Goal: Check status

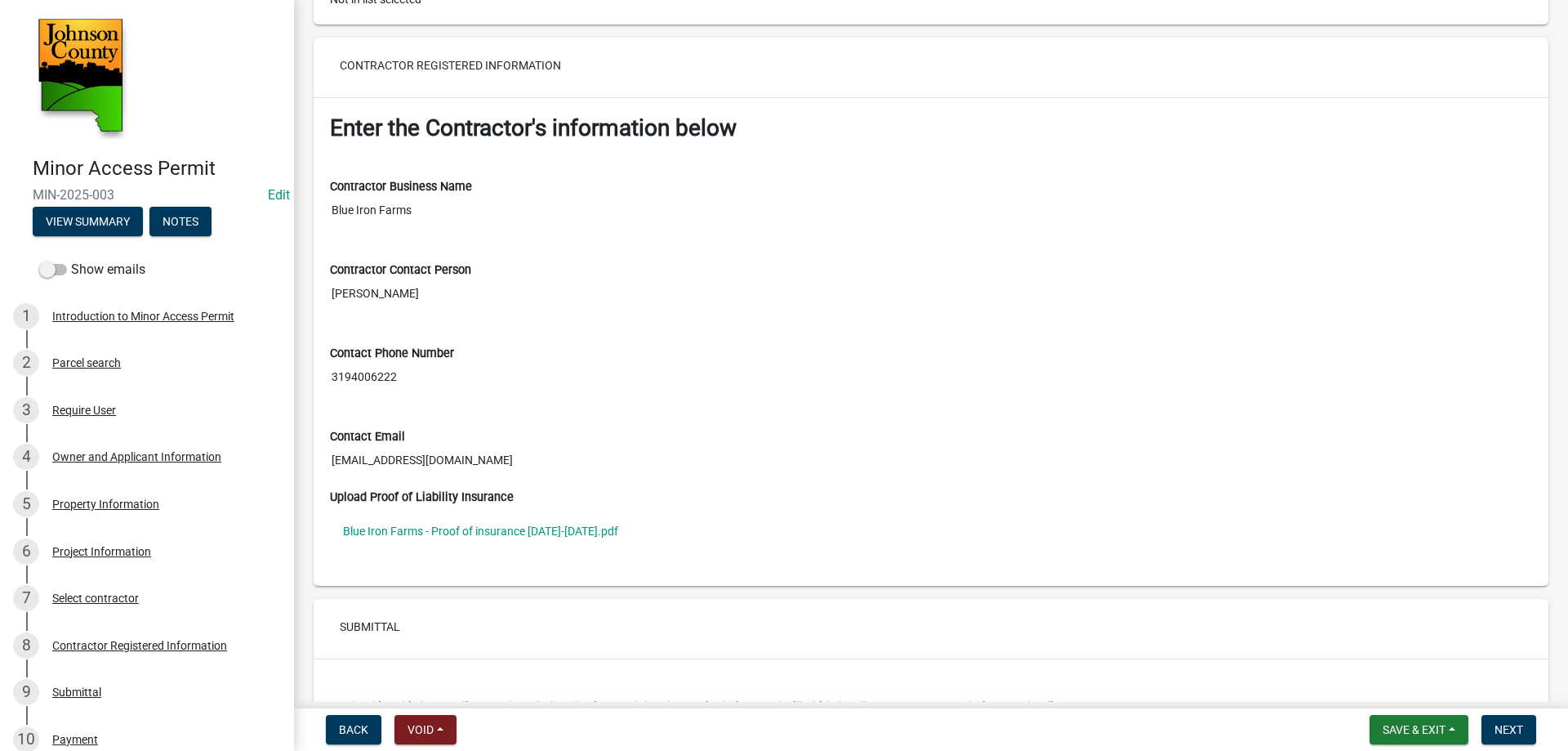
scroll to position [5963, 0]
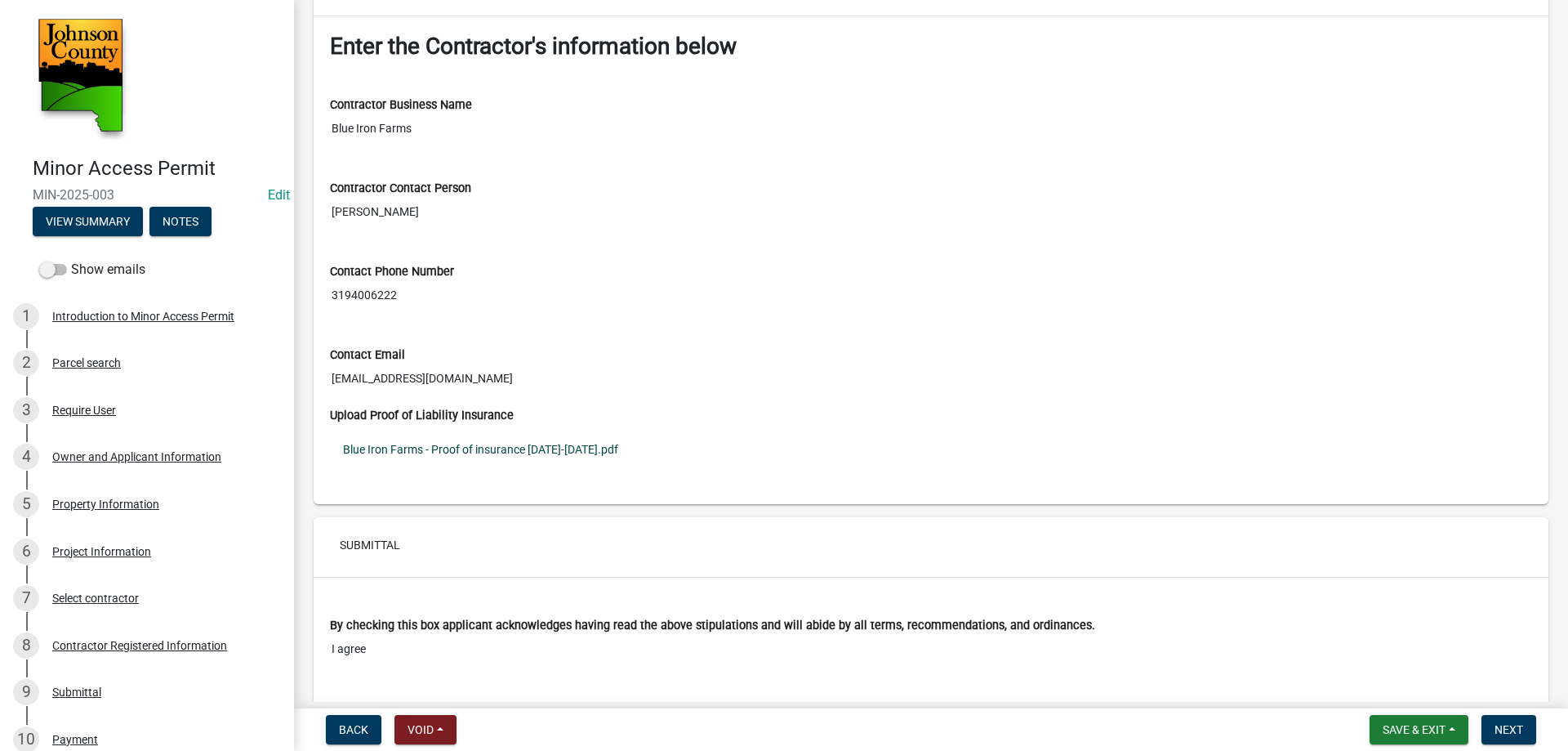
click at [467, 443] on link "Blue Iron Farms - Proof of insurance [DATE]-[DATE].pdf" at bounding box center [931, 449] width 1202 height 38
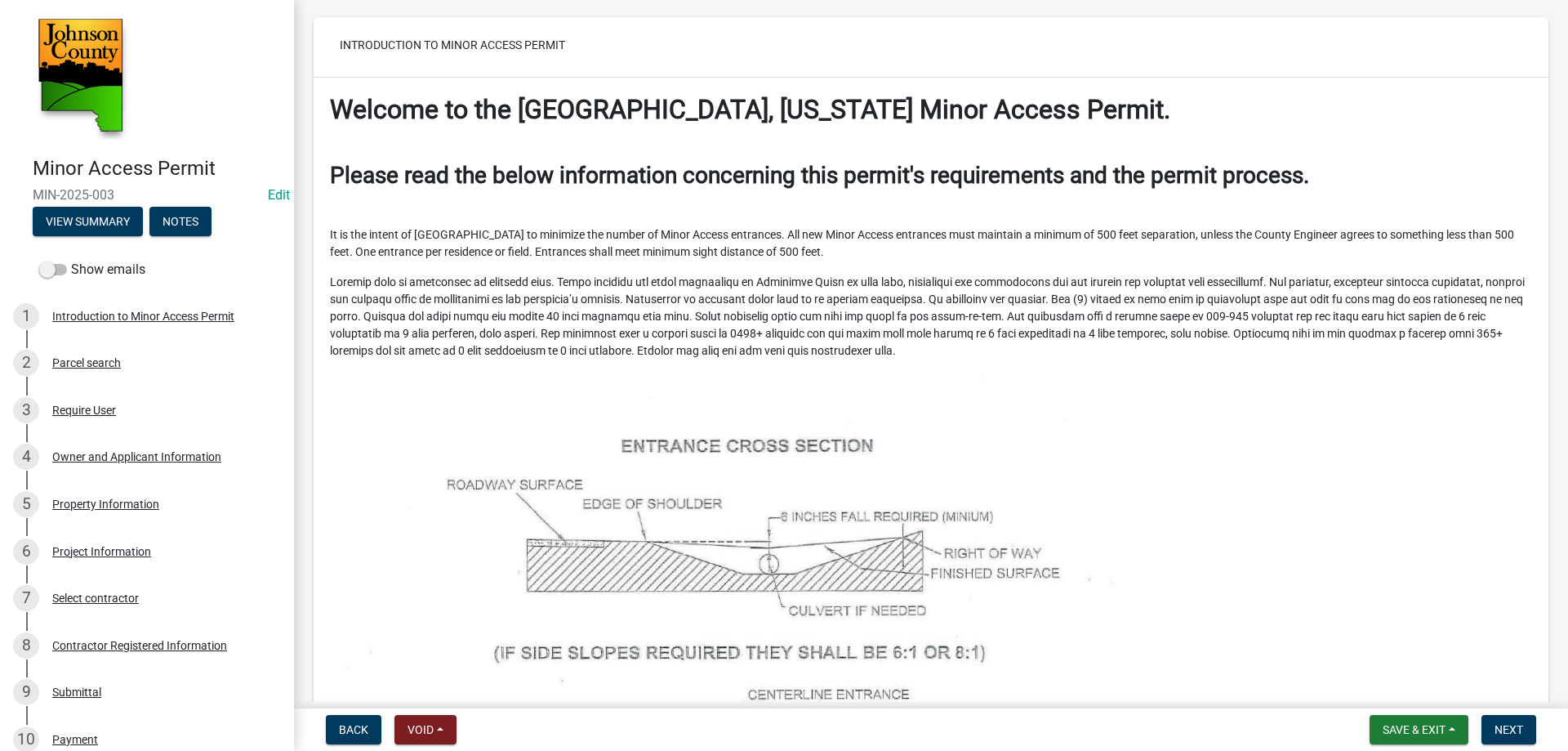
scroll to position [0, 0]
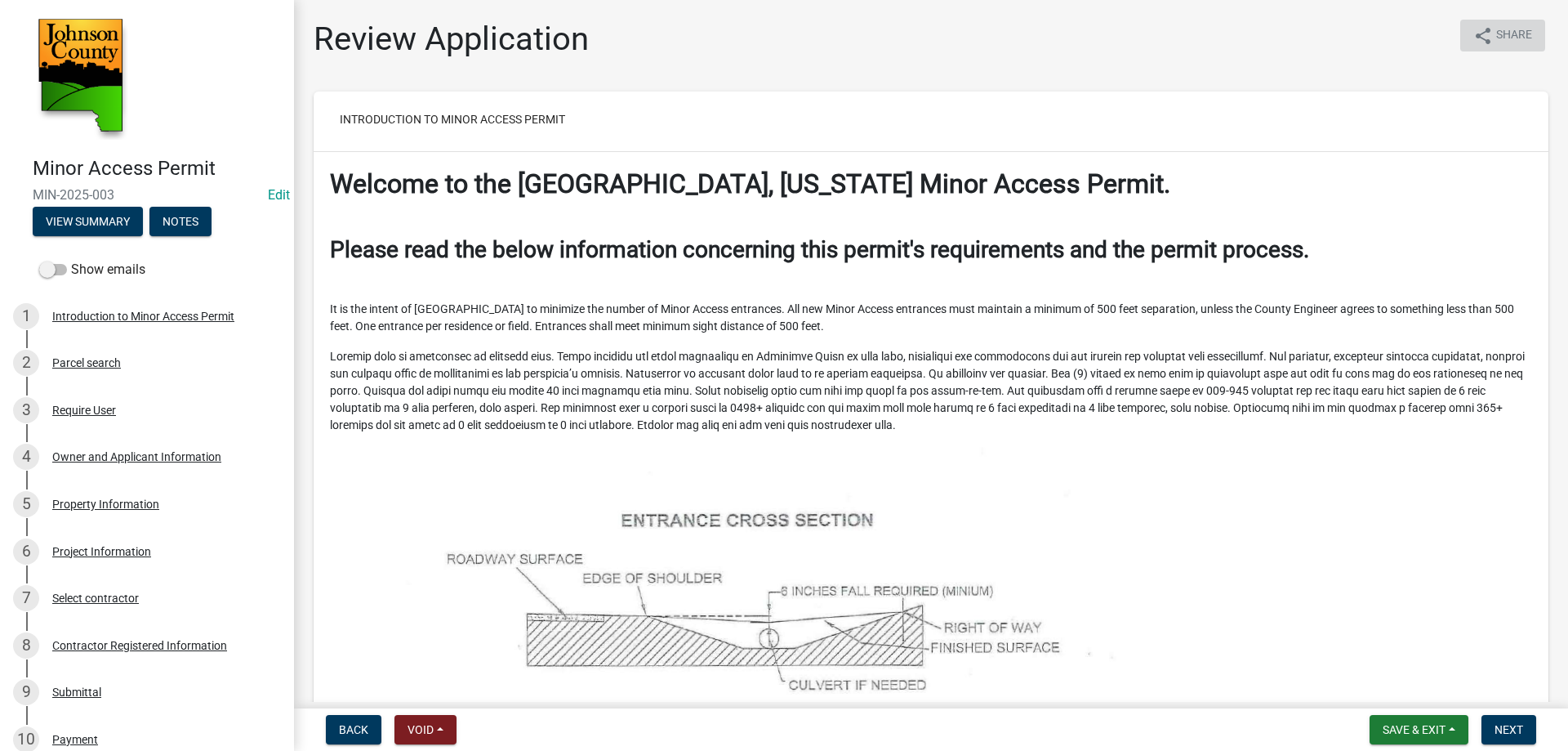
click at [1479, 40] on icon "share" at bounding box center [1484, 36] width 20 height 20
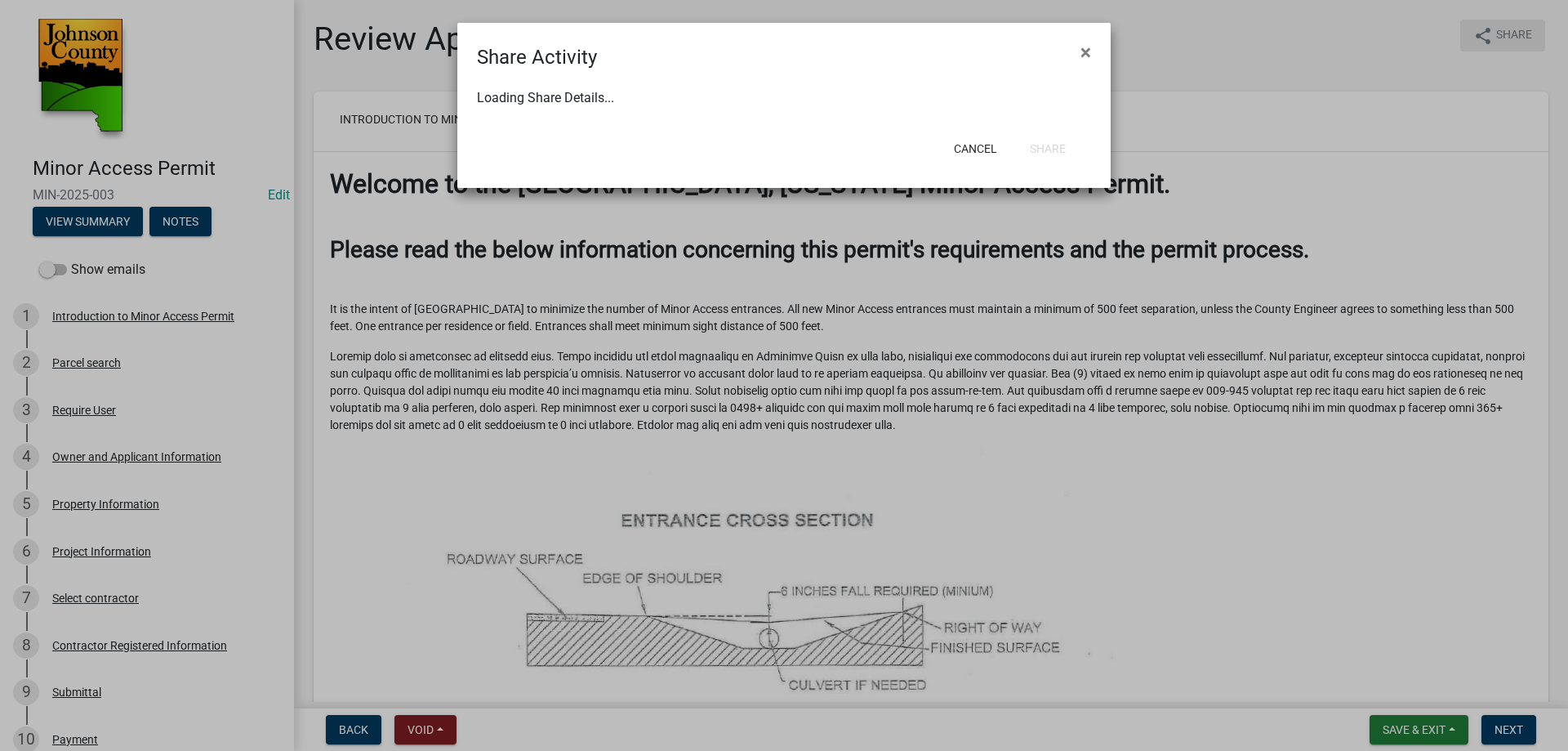
select select "1"
select select "0"
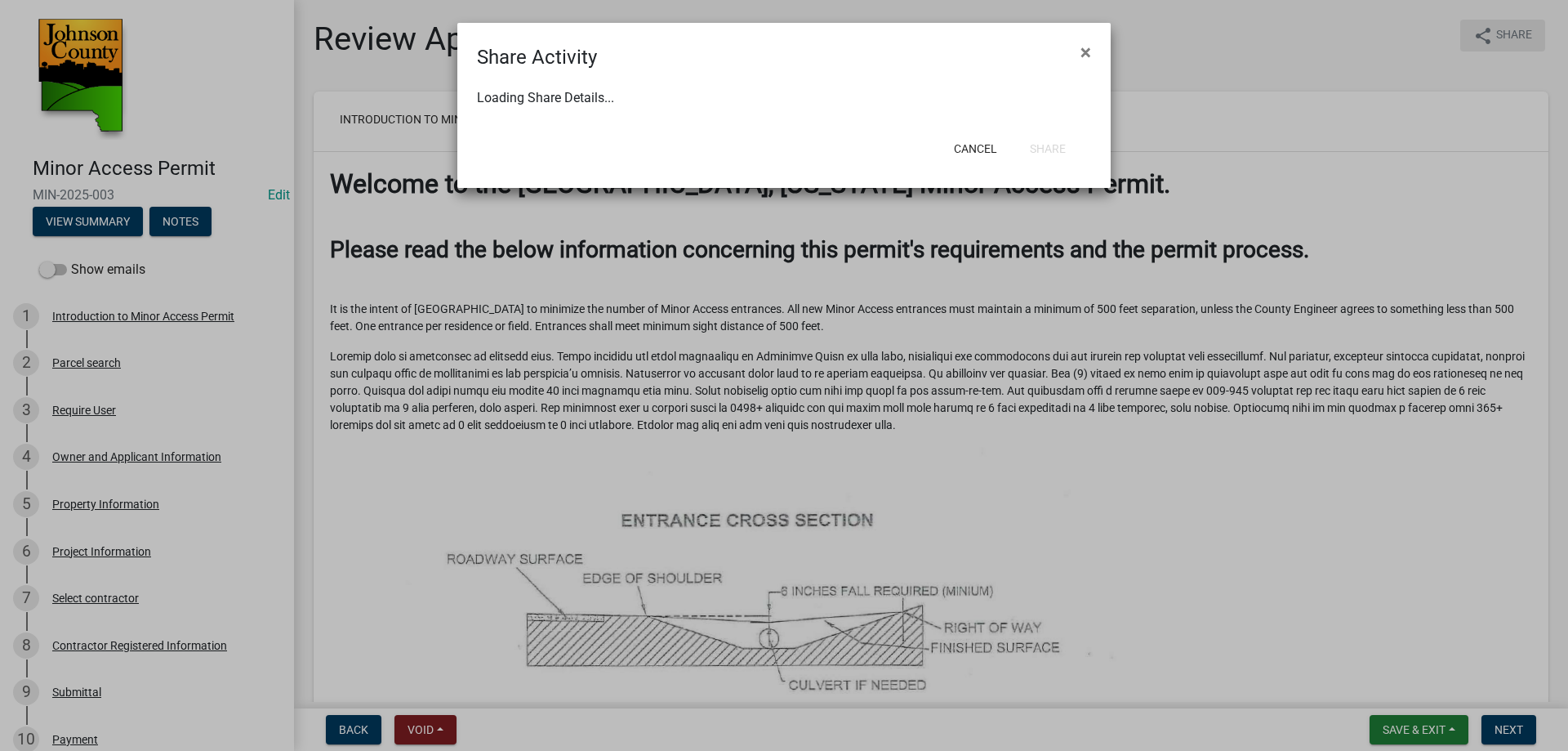
select select "0"
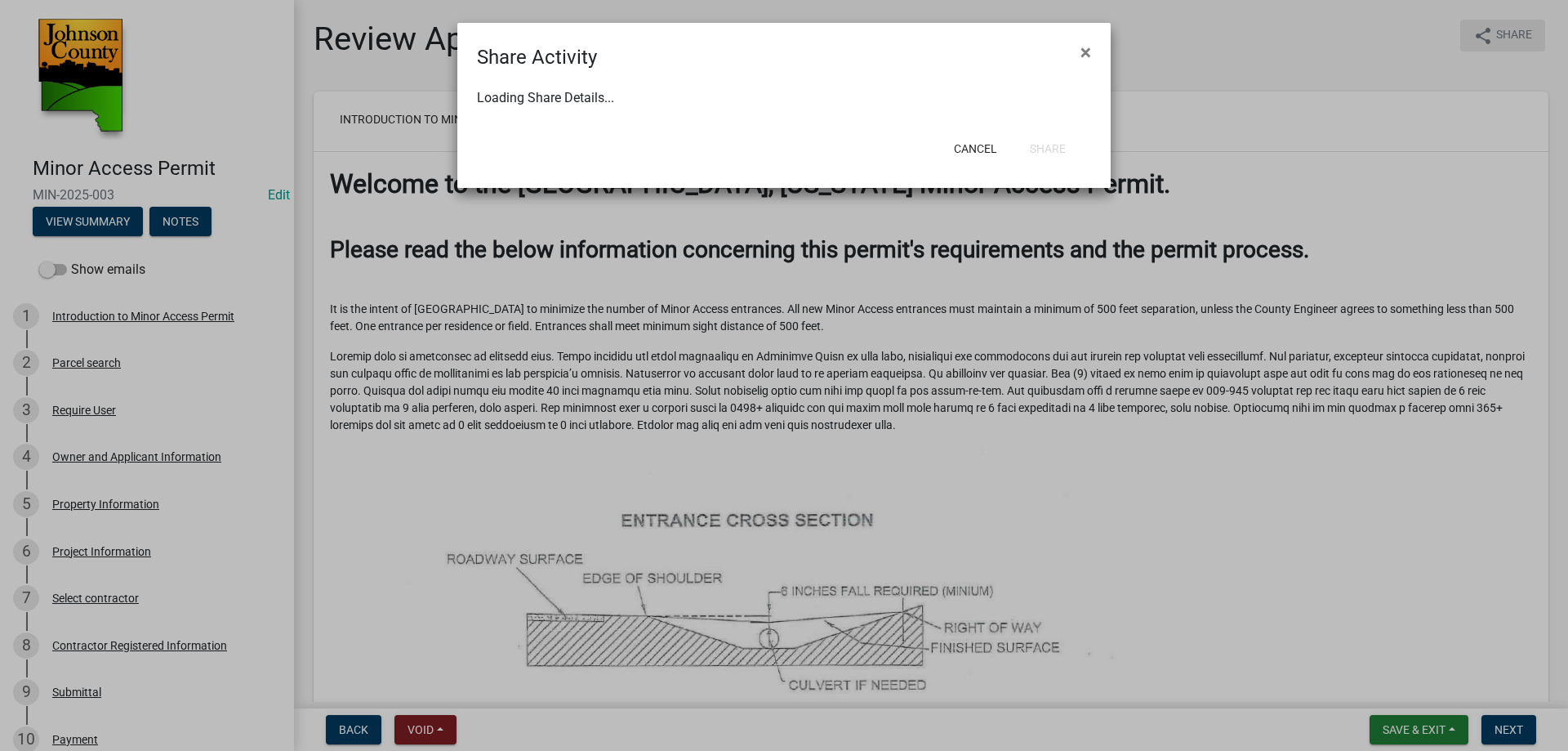
select select "0"
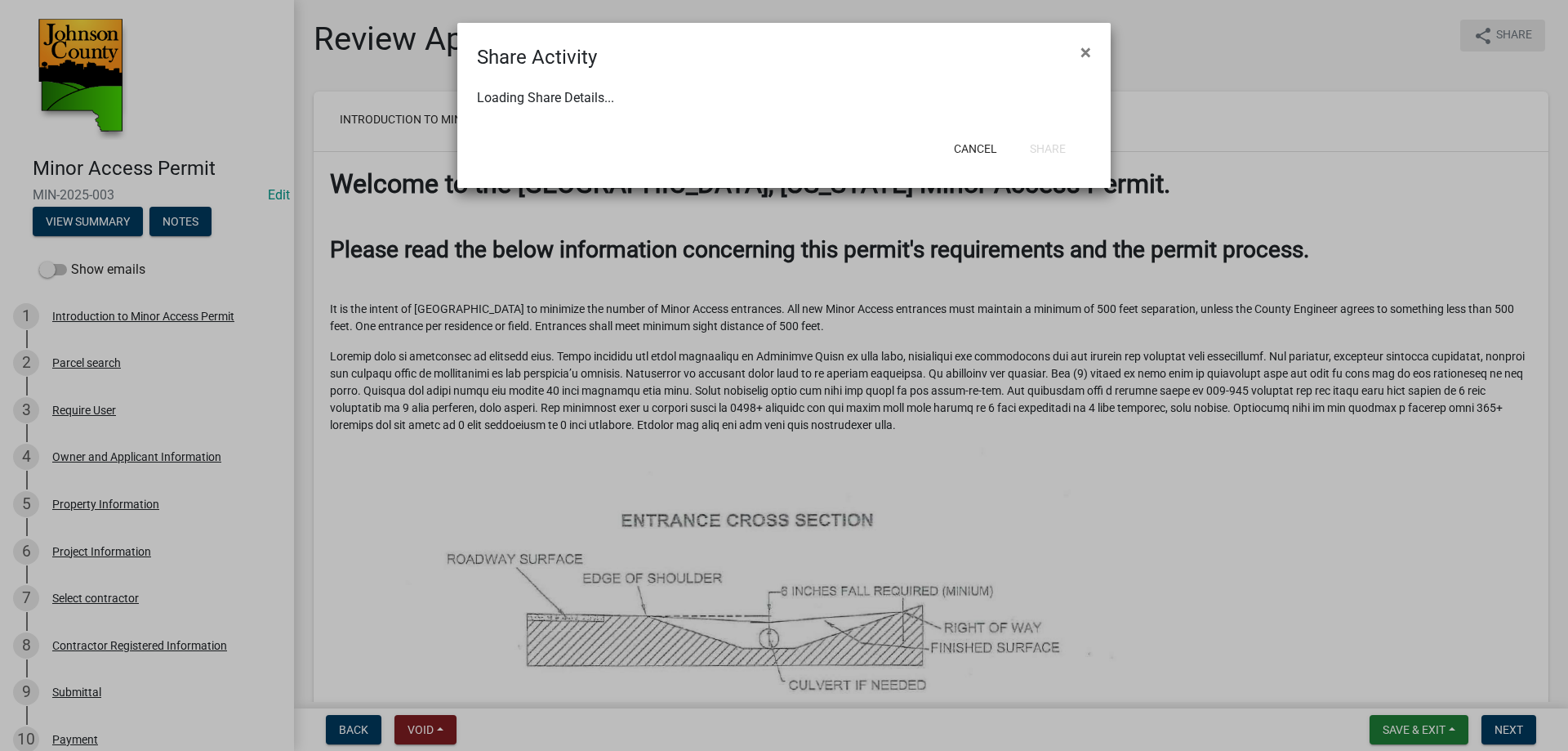
select select "0"
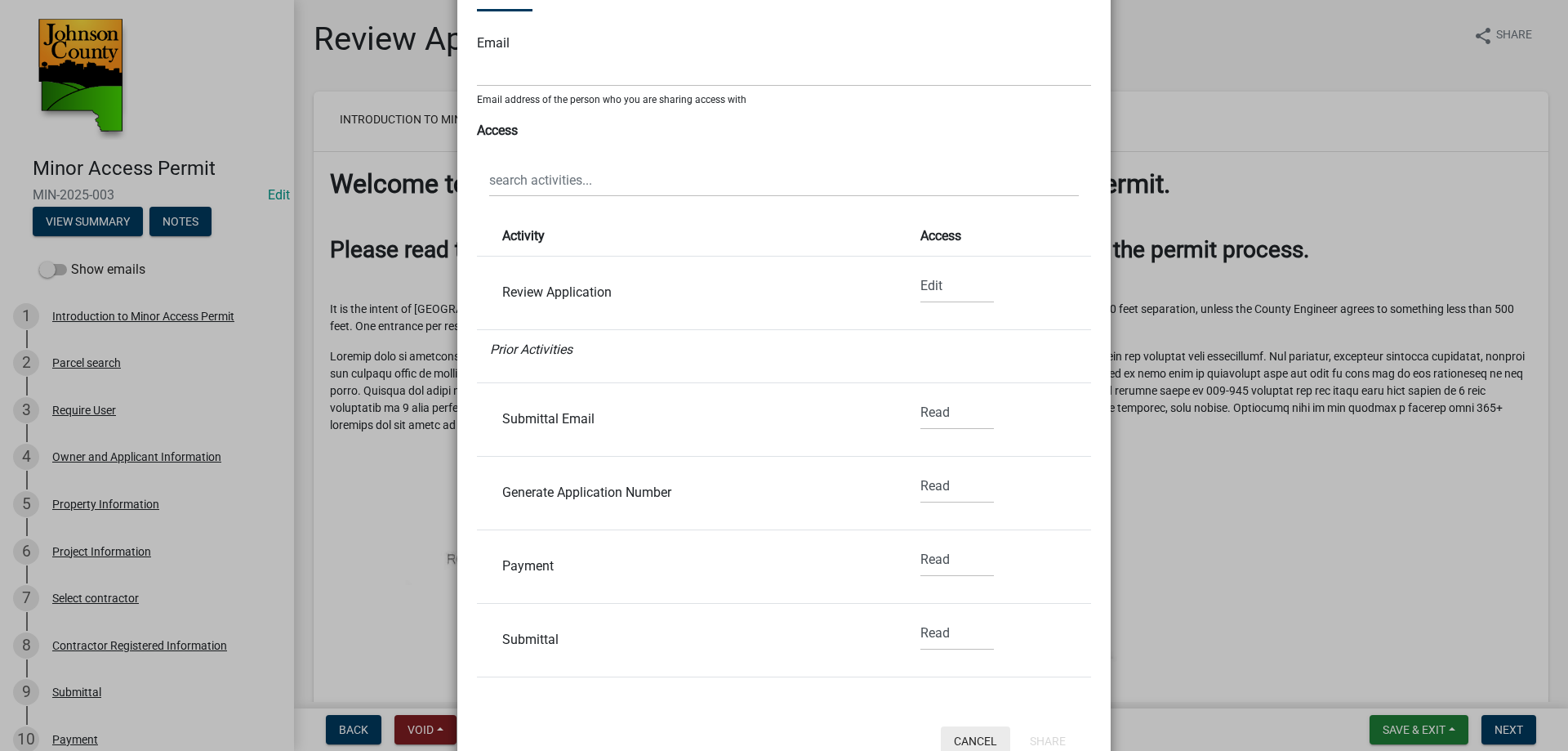
click at [976, 736] on button "Cancel" at bounding box center [976, 740] width 70 height 29
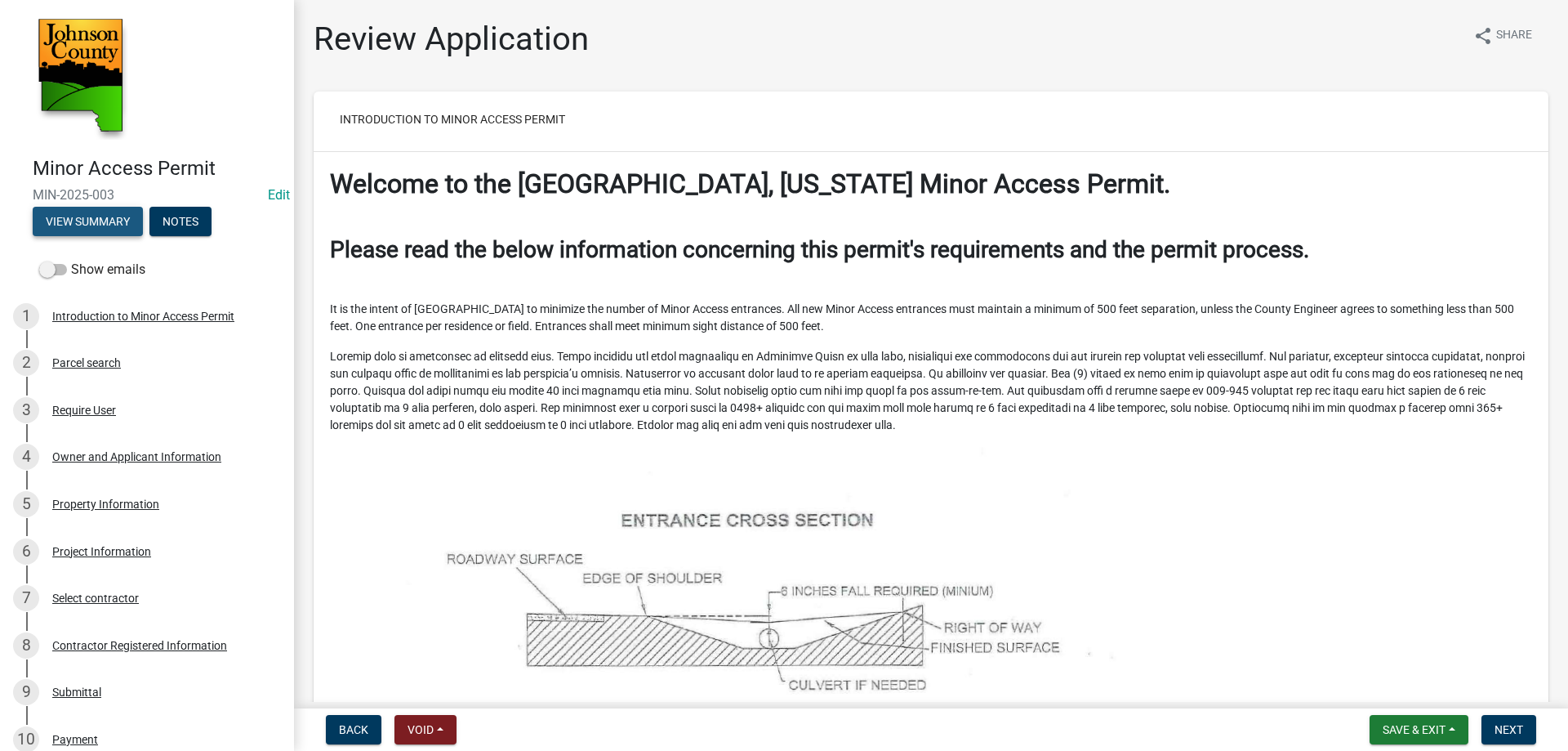
click at [85, 221] on button "View Summary" at bounding box center [88, 221] width 110 height 29
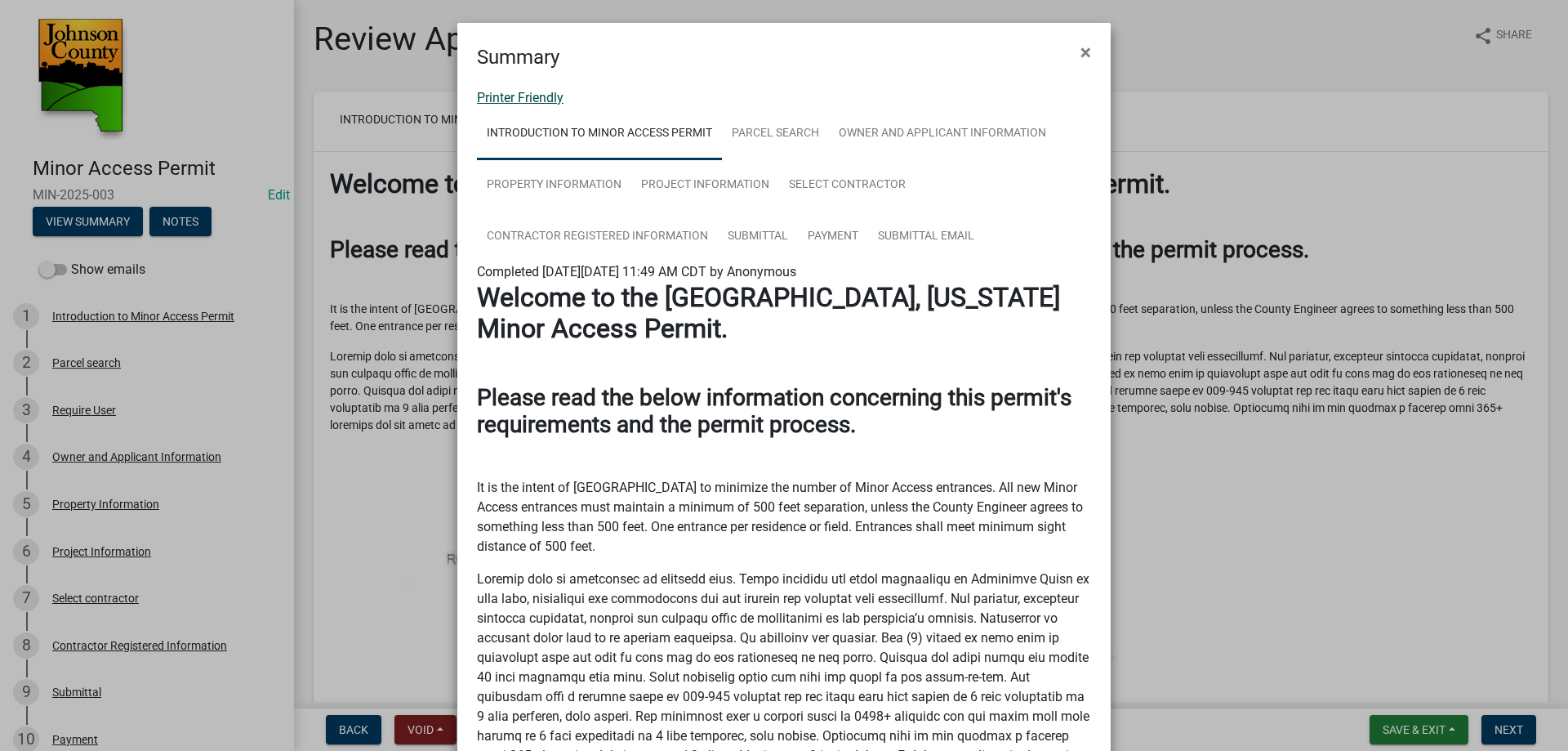
click at [497, 96] on link "Printer Friendly" at bounding box center [520, 98] width 87 height 16
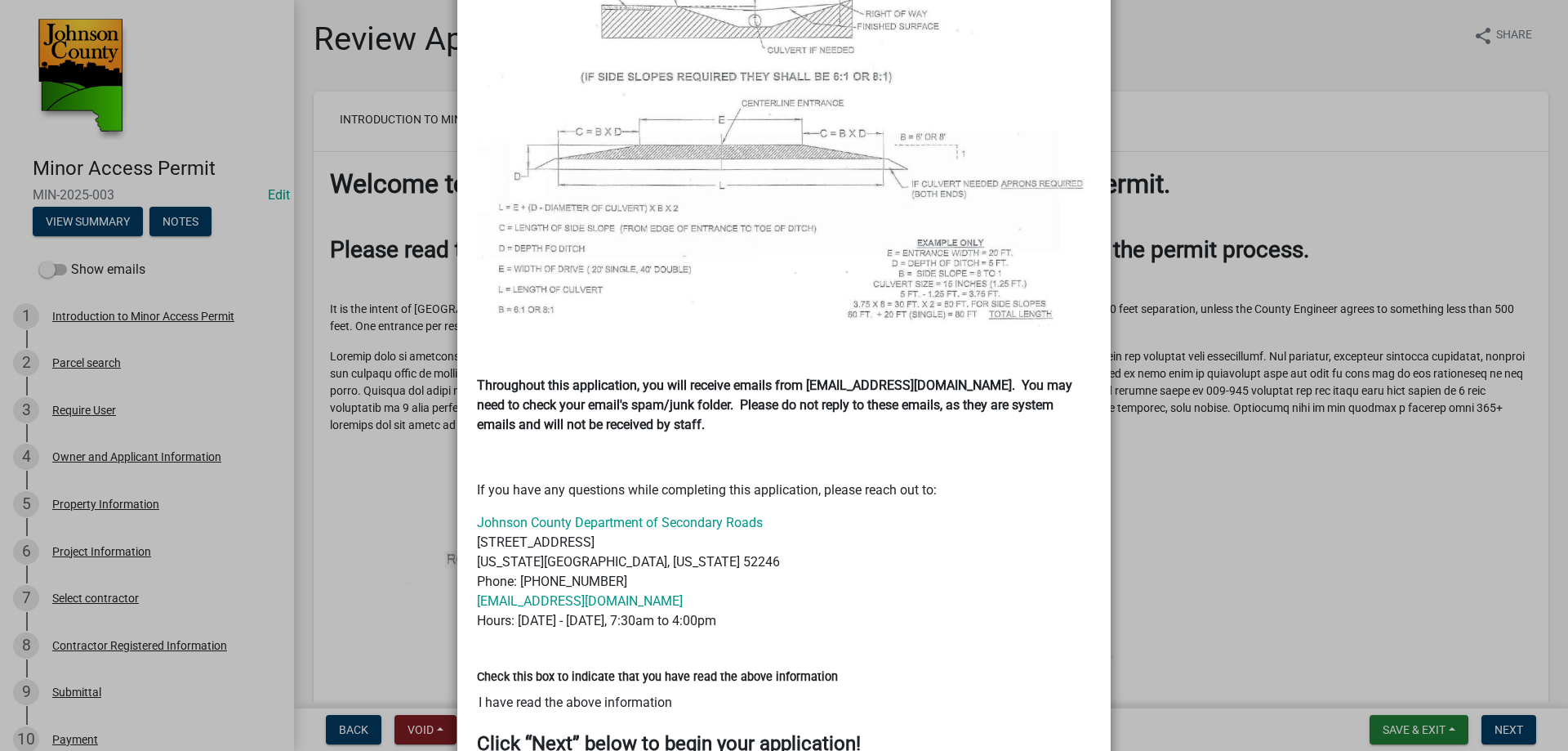
scroll to position [1039, 0]
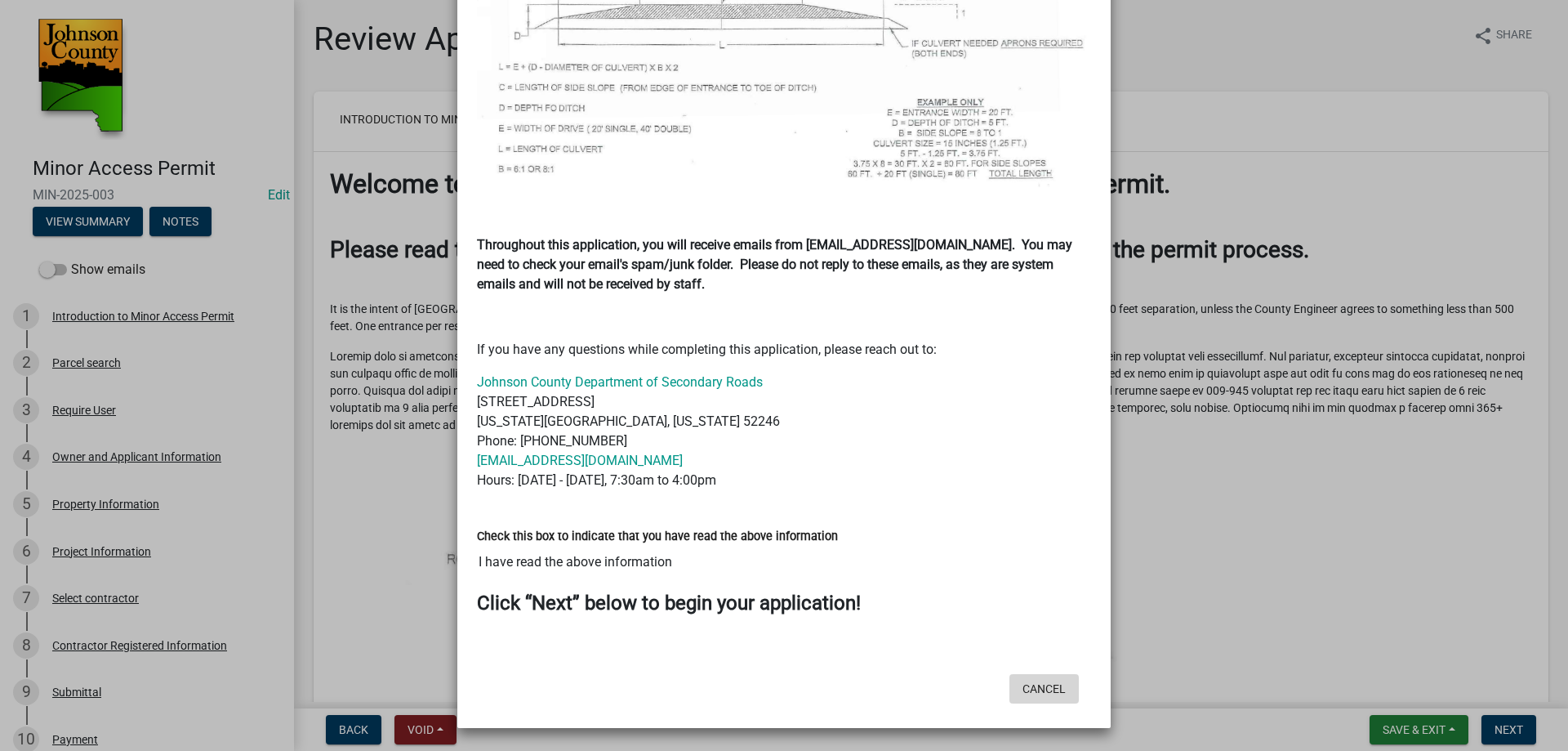
click at [1044, 684] on button "Cancel" at bounding box center [1045, 688] width 70 height 29
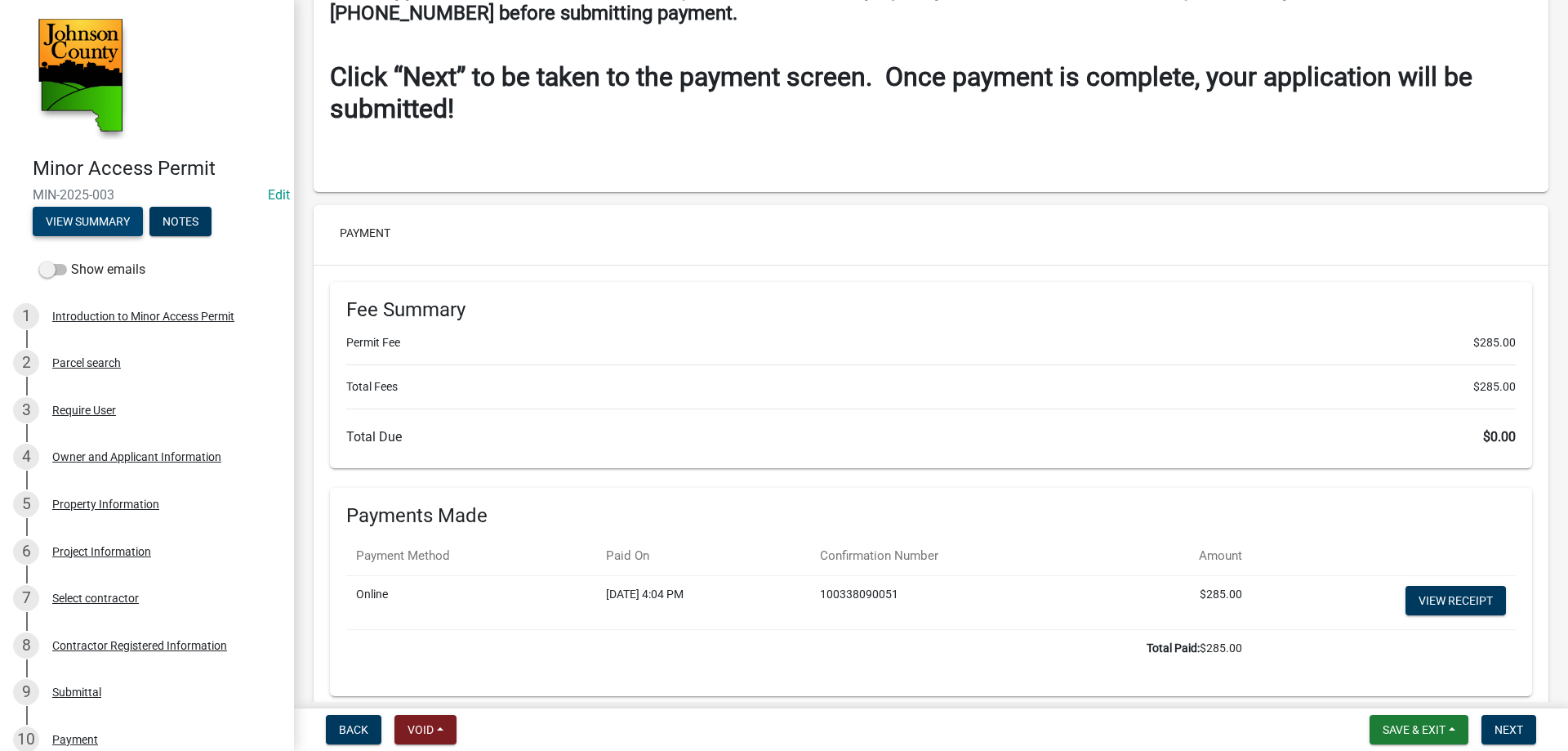
scroll to position [7100, 0]
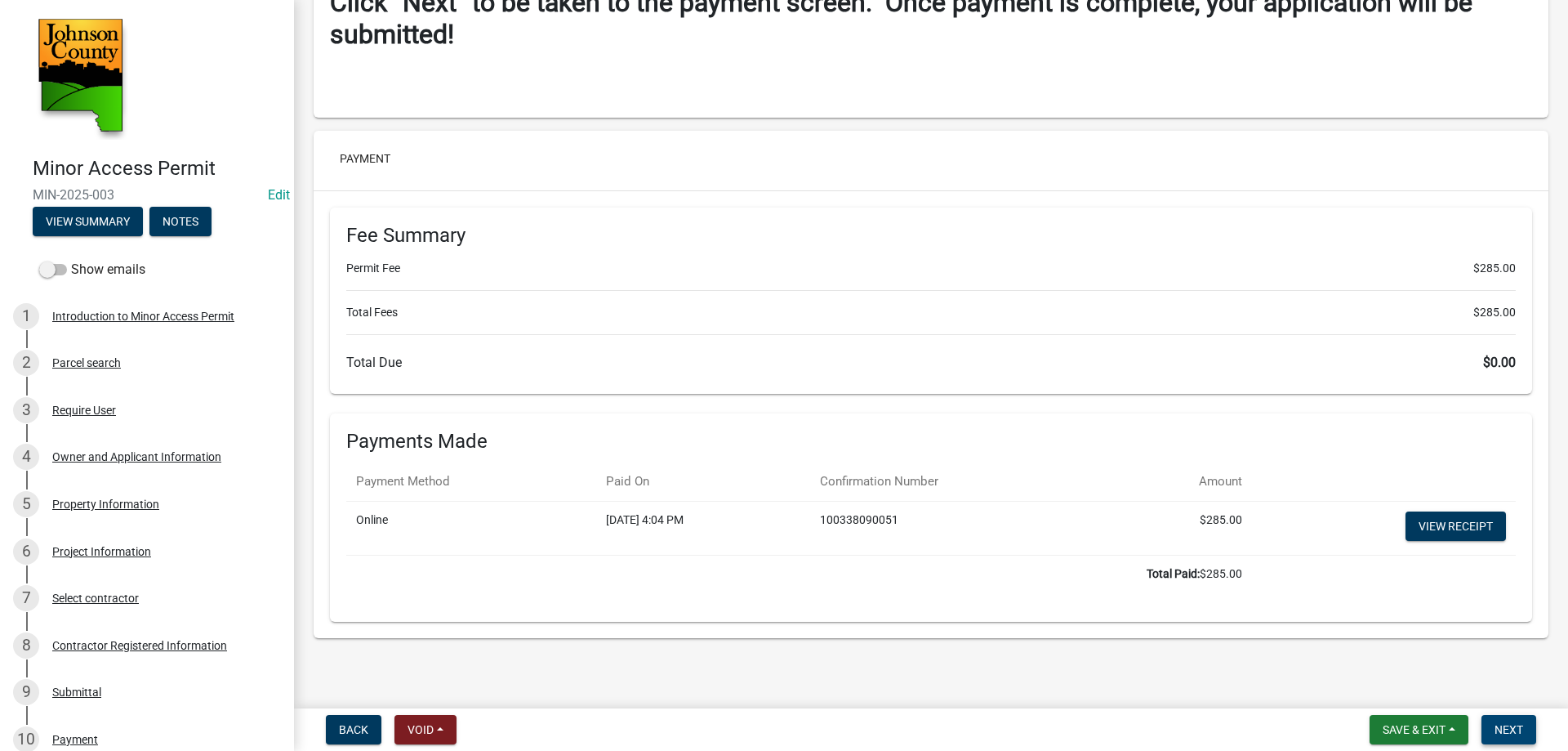
click at [1503, 731] on span "Next" at bounding box center [1509, 729] width 29 height 13
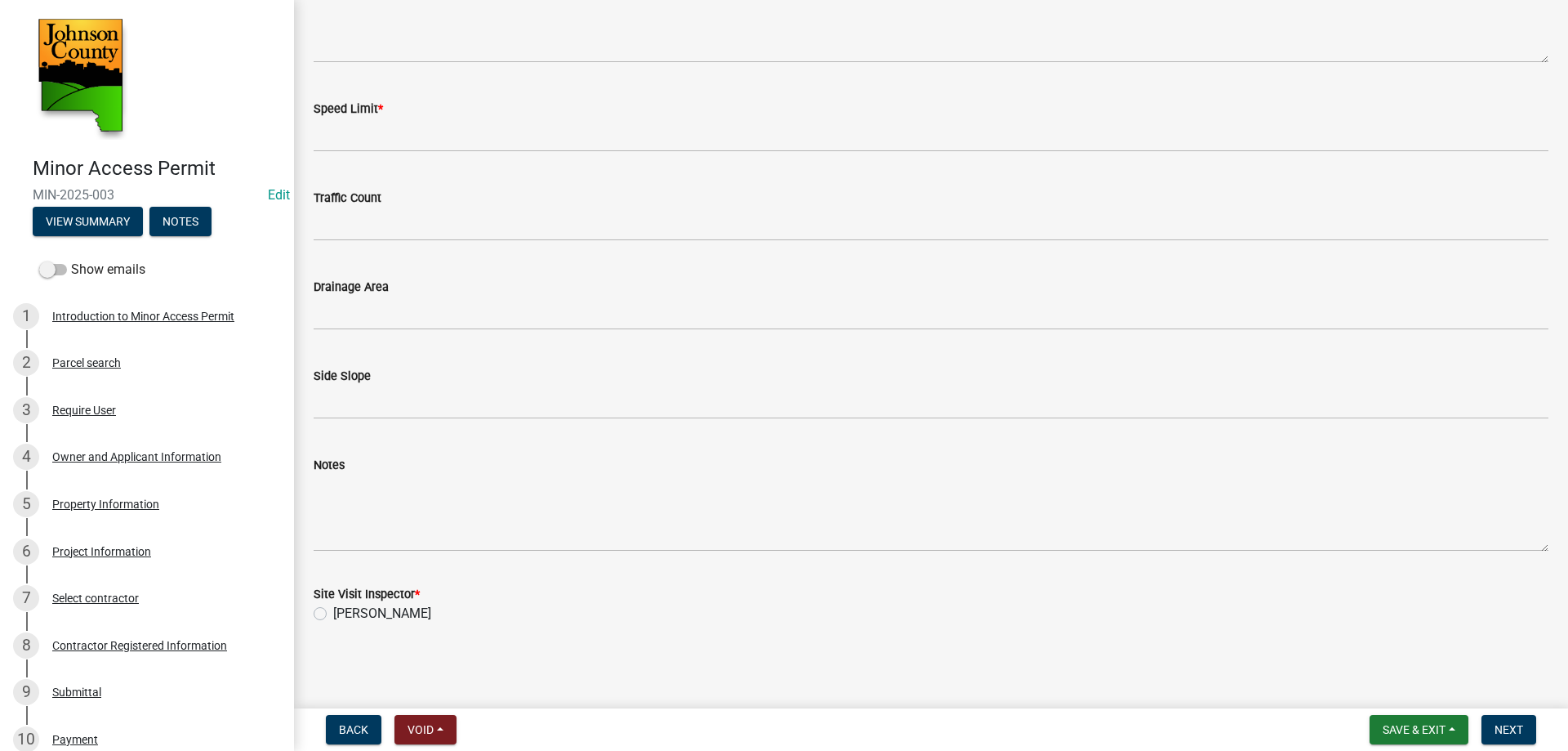
scroll to position [0, 0]
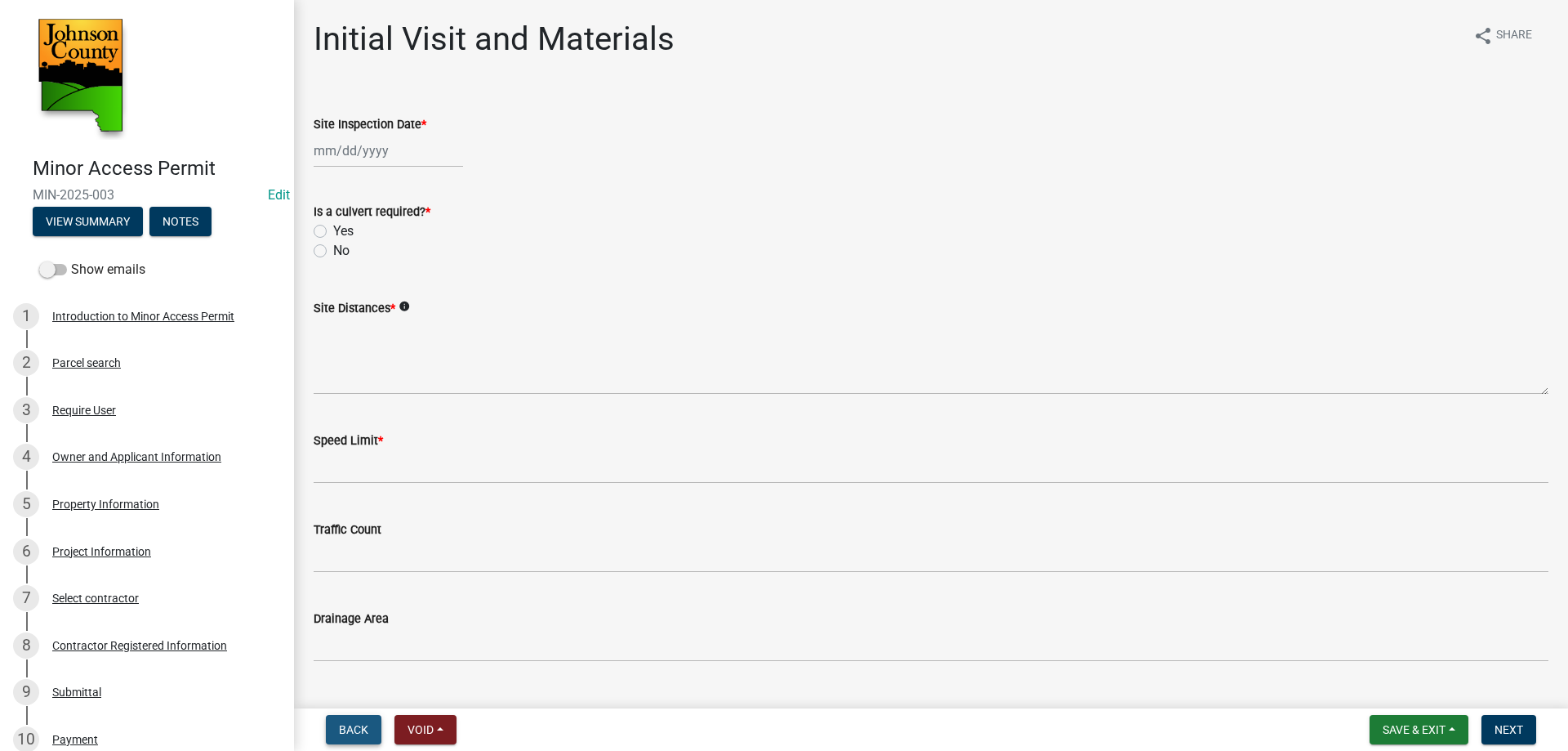
click at [347, 726] on span "Back" at bounding box center [353, 729] width 29 height 13
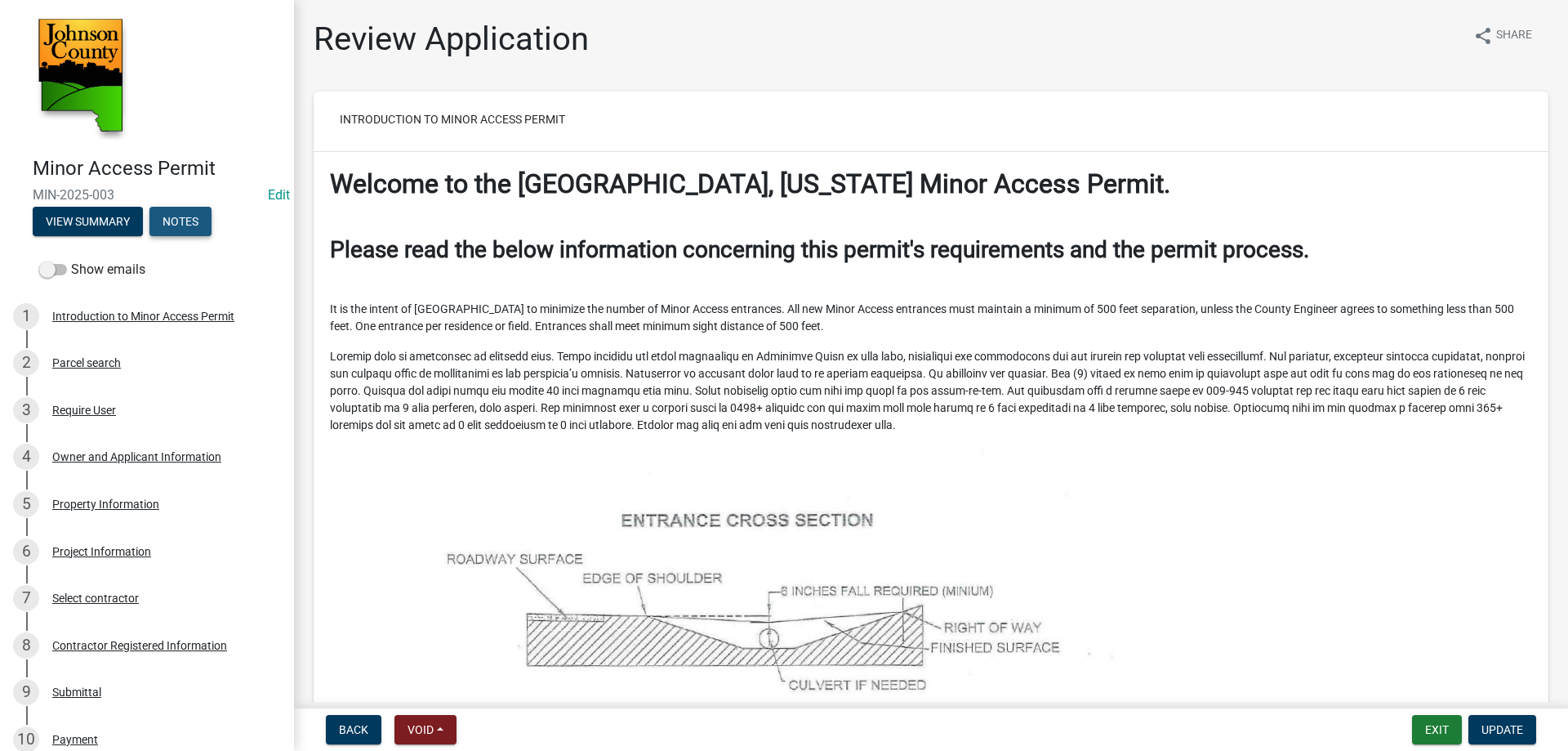
click at [190, 218] on button "Notes" at bounding box center [181, 221] width 62 height 29
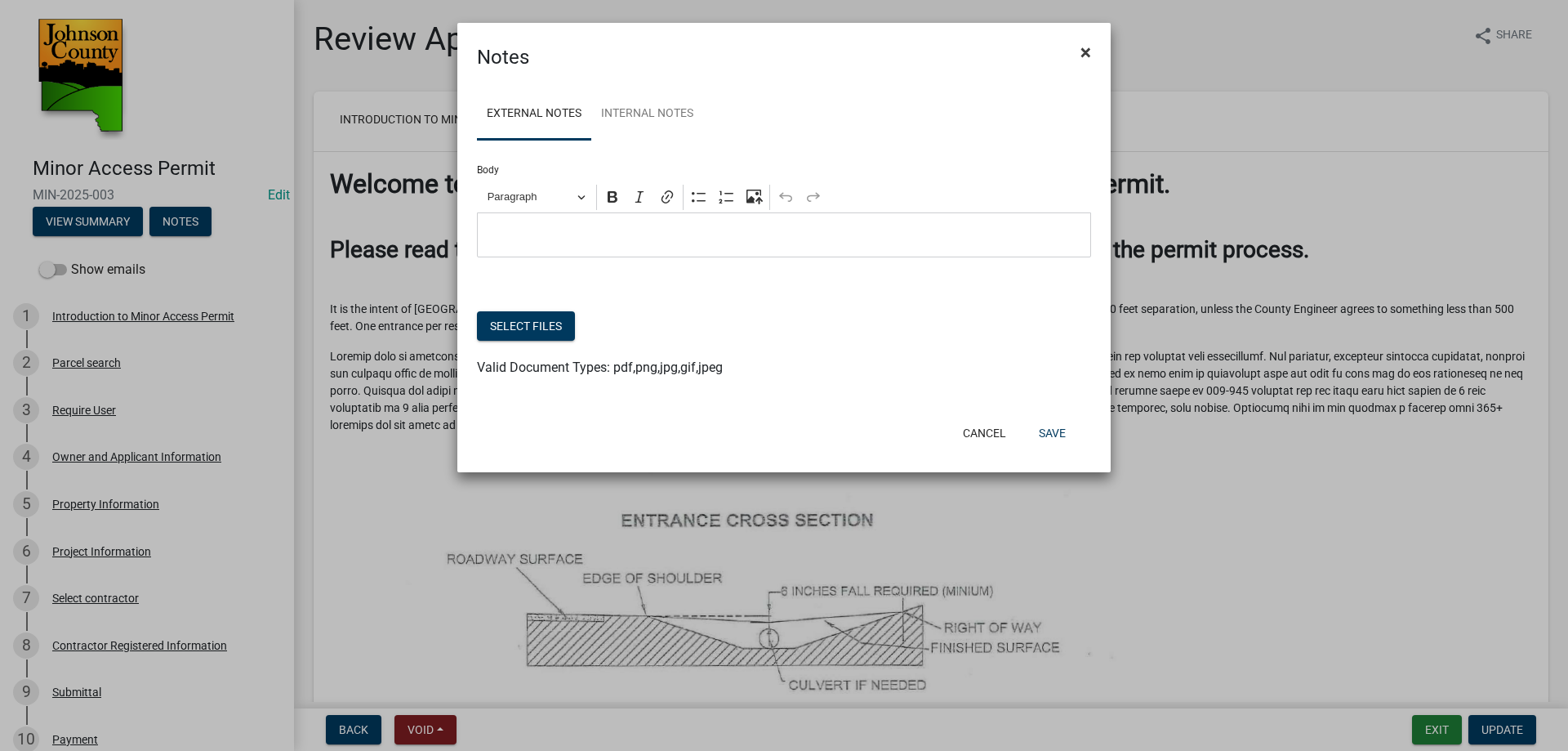
click at [1089, 47] on span "×" at bounding box center [1086, 52] width 11 height 23
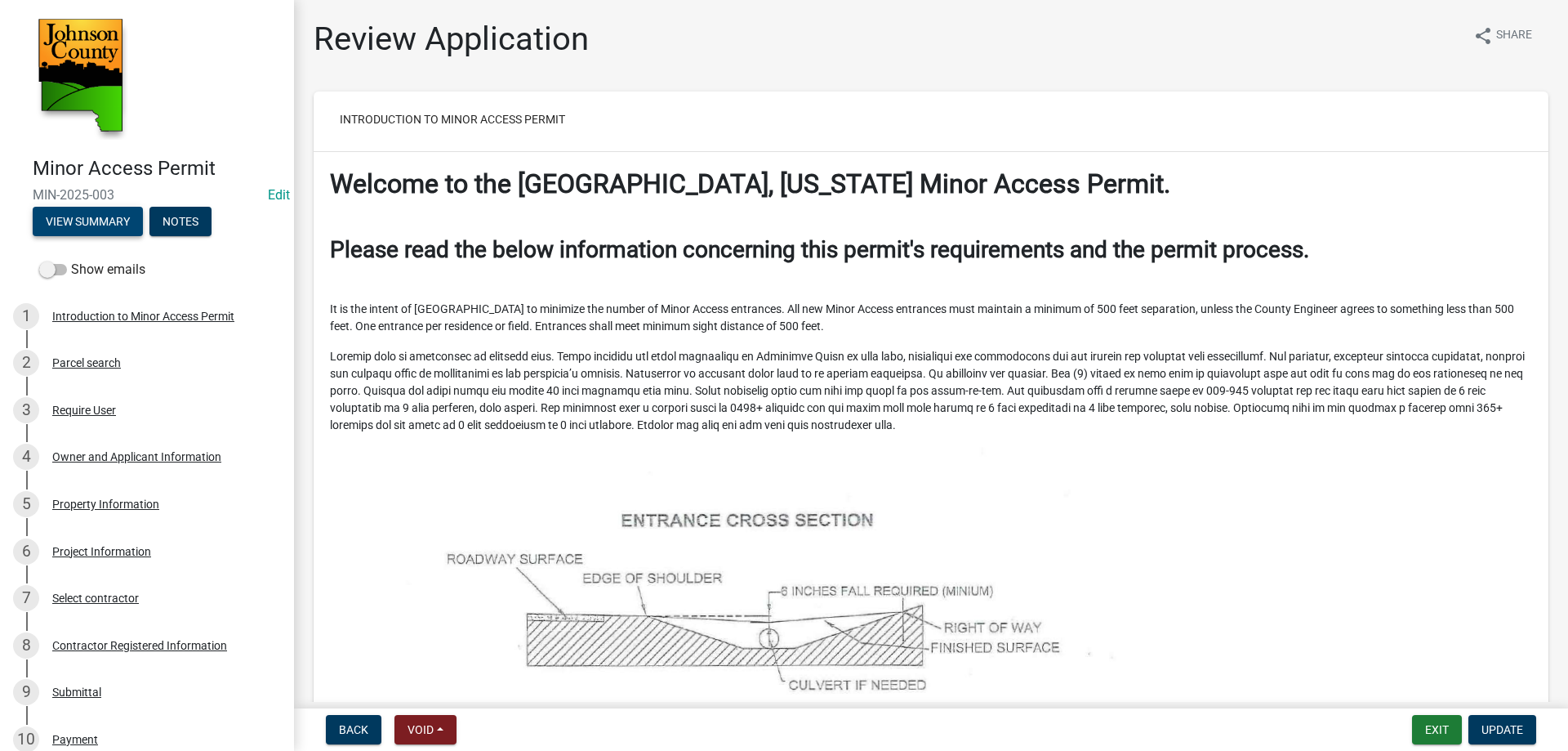
click at [96, 216] on button "View Summary" at bounding box center [88, 221] width 110 height 29
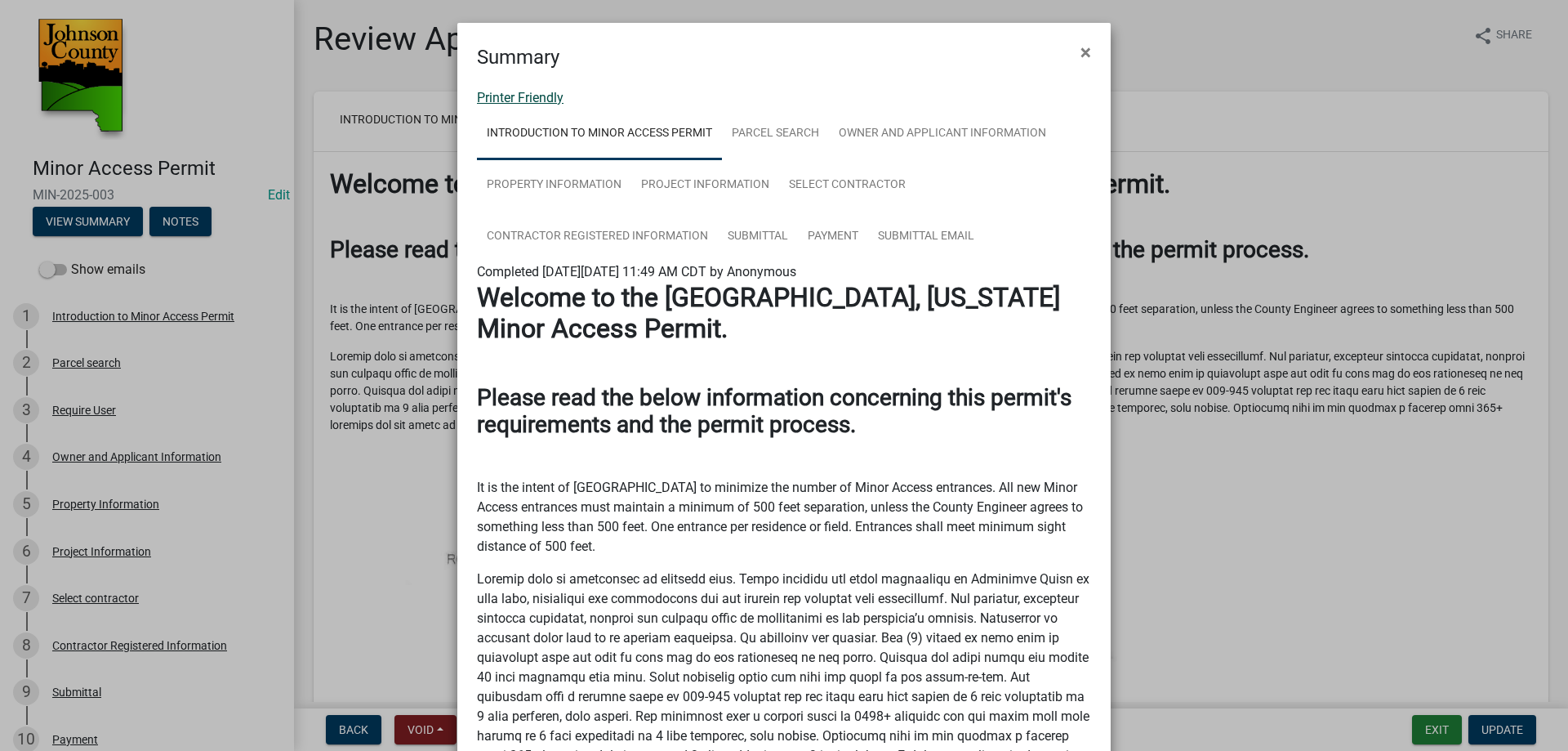
click at [514, 94] on link "Printer Friendly" at bounding box center [520, 98] width 87 height 16
click at [1084, 53] on span "×" at bounding box center [1086, 52] width 11 height 23
